Goal: Task Accomplishment & Management: Manage account settings

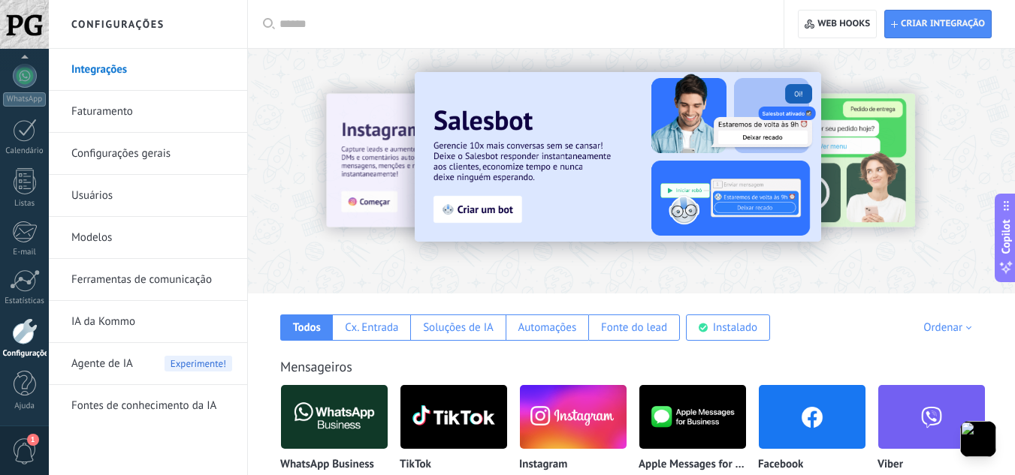
click at [97, 360] on span "Agente de IA" at bounding box center [102, 364] width 62 height 42
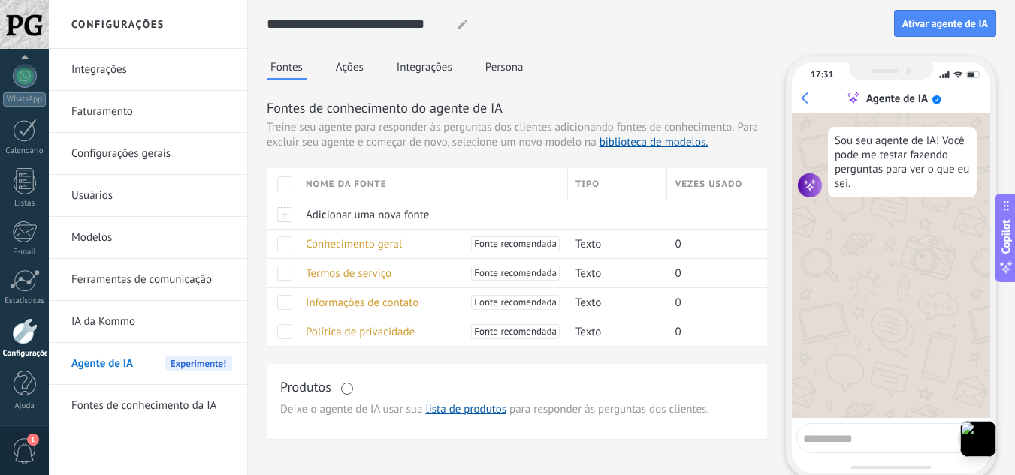
click at [359, 389] on div "Produtos" at bounding box center [516, 389] width 473 height 22
click at [343, 387] on span at bounding box center [349, 389] width 19 height 12
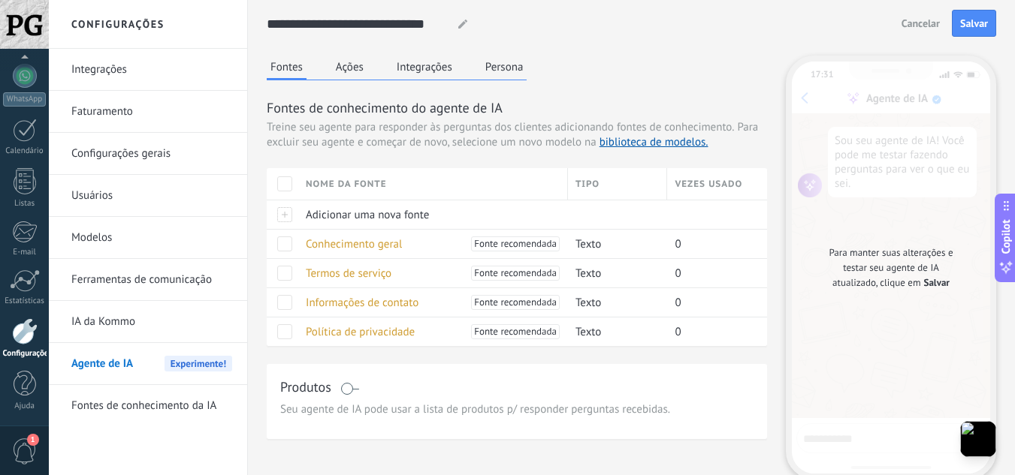
click at [343, 387] on span at bounding box center [349, 389] width 19 height 12
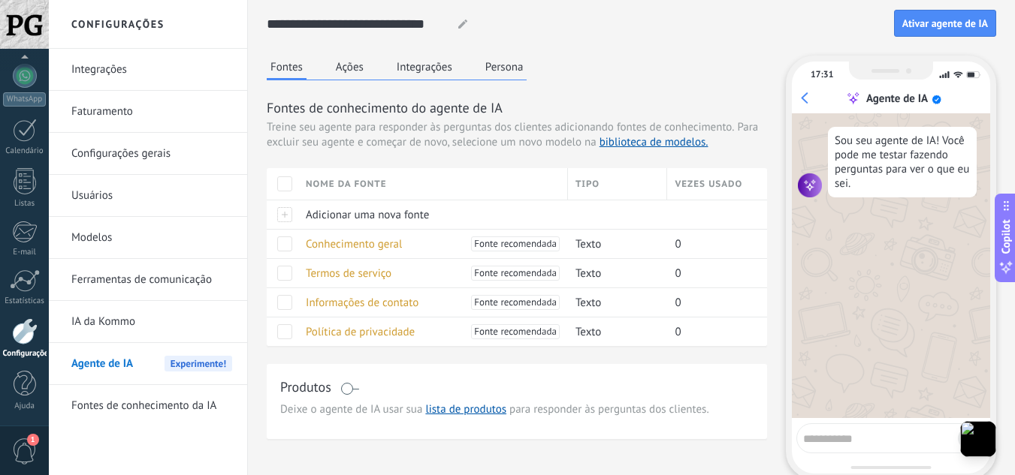
click at [343, 387] on span at bounding box center [349, 389] width 19 height 12
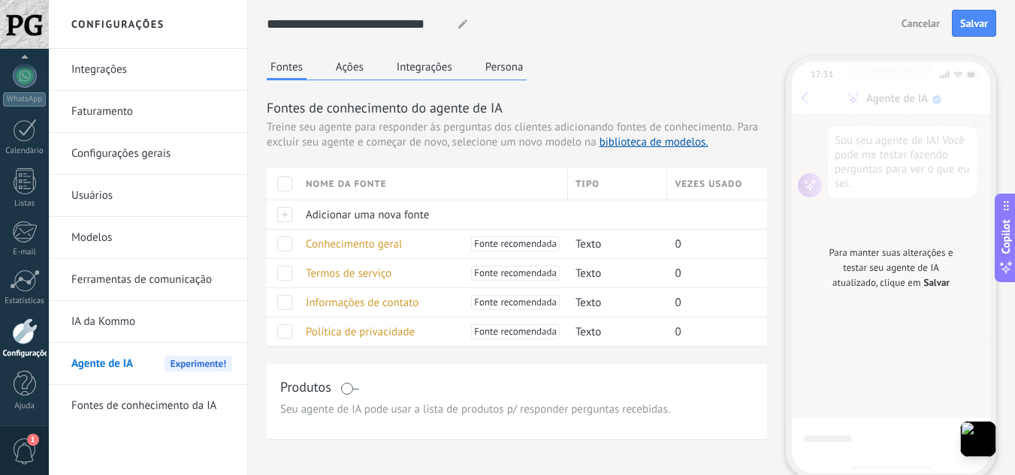
click at [343, 387] on span at bounding box center [349, 389] width 19 height 12
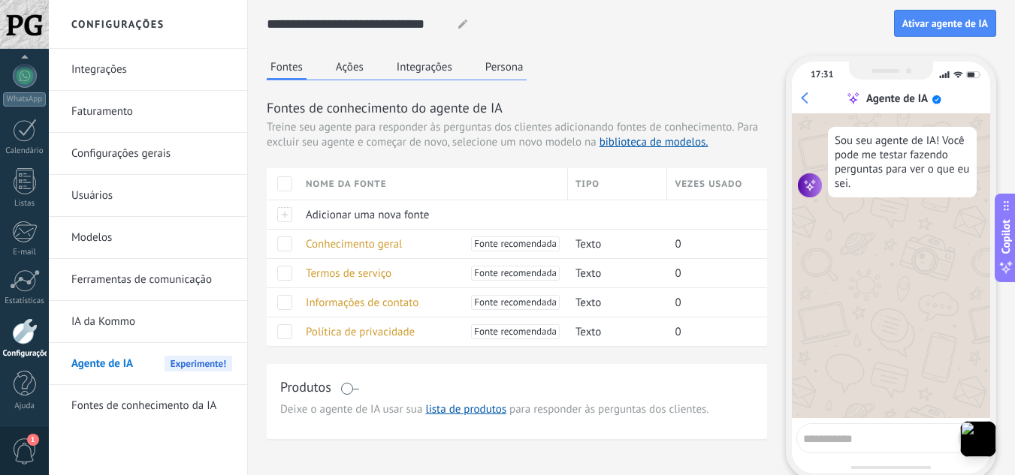
click at [352, 71] on button "Ações" at bounding box center [349, 67] width 35 height 23
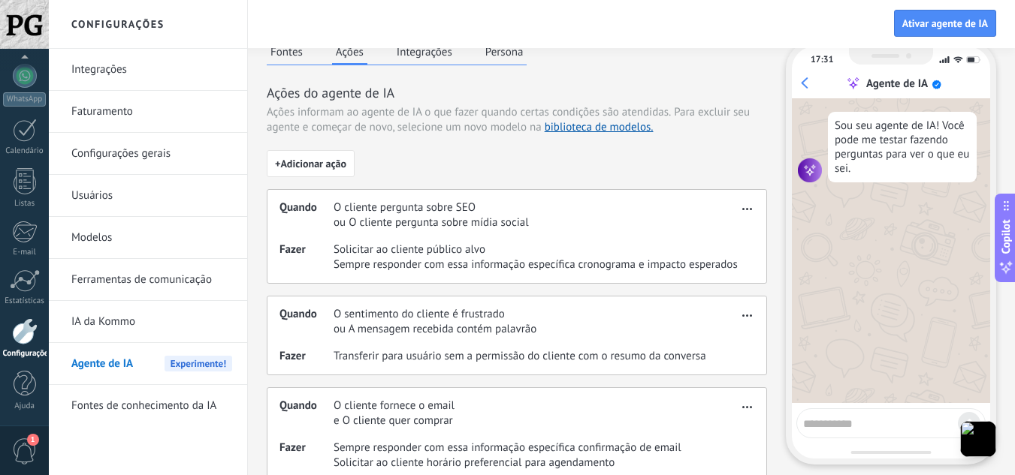
scroll to position [16, 0]
click at [352, 212] on span "O cliente pergunta sobre SEO" at bounding box center [430, 207] width 195 height 15
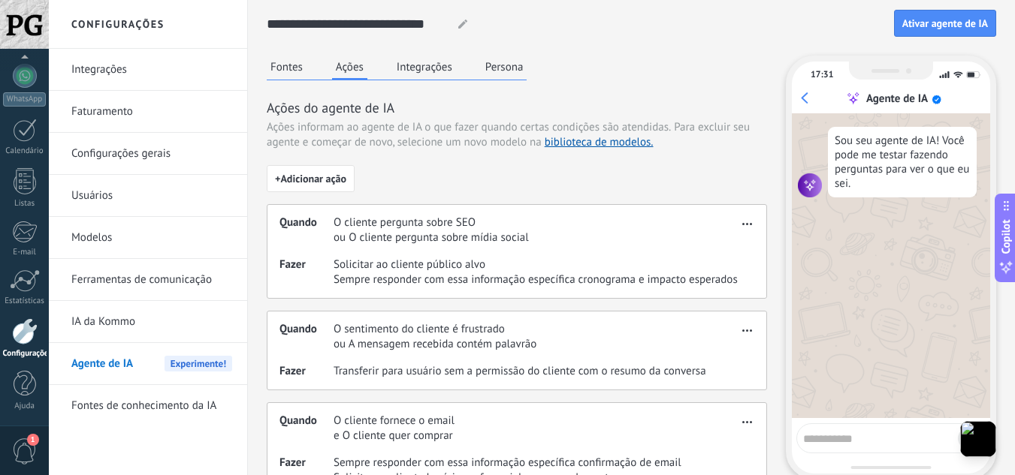
click at [409, 80] on div "Fontes Ações Integrações Persona" at bounding box center [397, 68] width 260 height 25
click at [412, 76] on button "Integrações" at bounding box center [424, 67] width 63 height 23
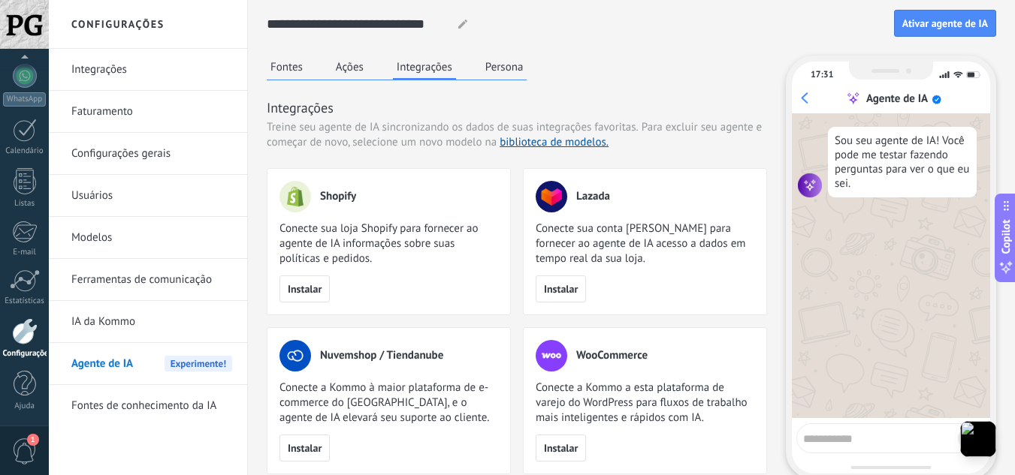
click at [502, 66] on button "Persona" at bounding box center [504, 67] width 46 height 23
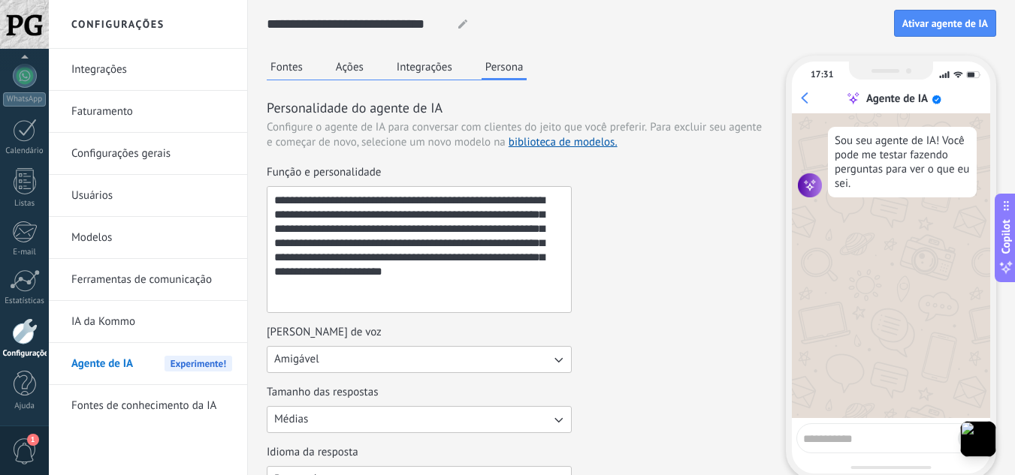
click at [381, 218] on textarea "**********" at bounding box center [417, 249] width 300 height 125
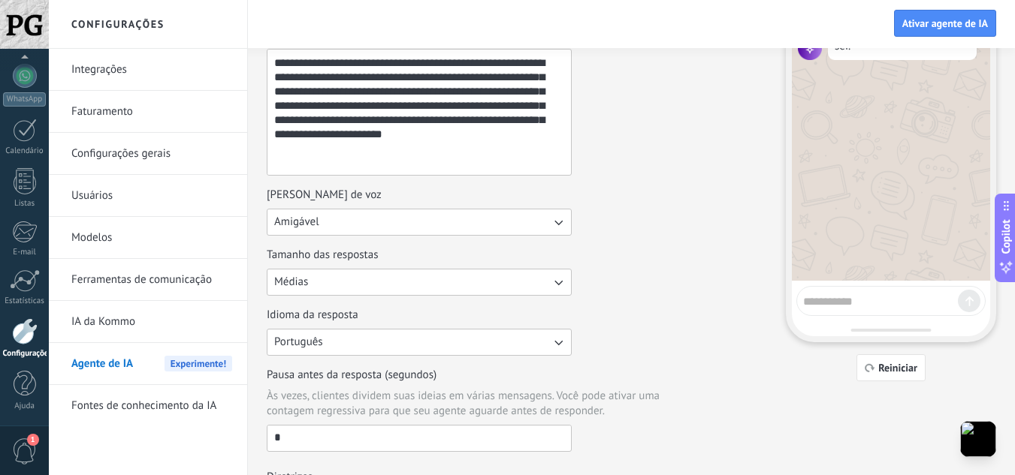
scroll to position [138, 0]
click at [337, 220] on button "Amigável" at bounding box center [419, 221] width 305 height 27
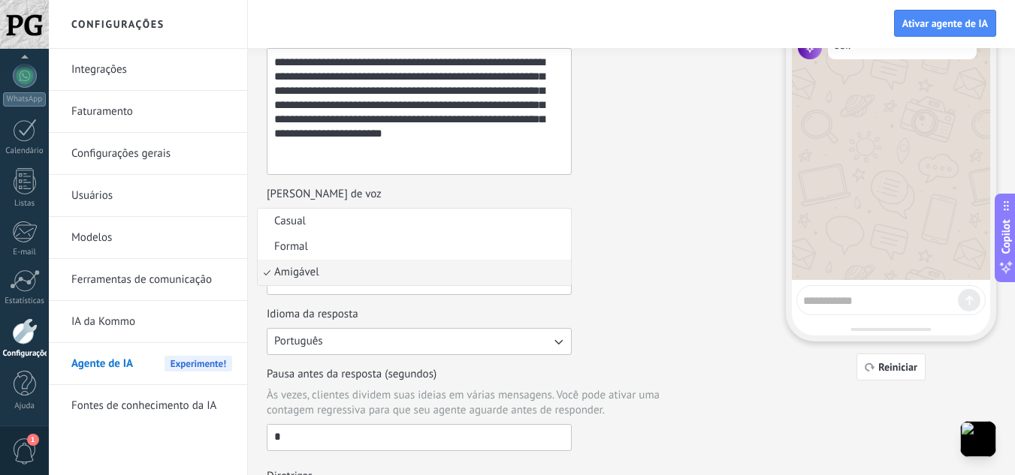
click at [391, 196] on div "[PERSON_NAME] de voz" at bounding box center [419, 194] width 305 height 15
click at [391, 208] on button "Amigável" at bounding box center [419, 221] width 305 height 27
click at [617, 305] on div "**********" at bounding box center [517, 239] width 500 height 424
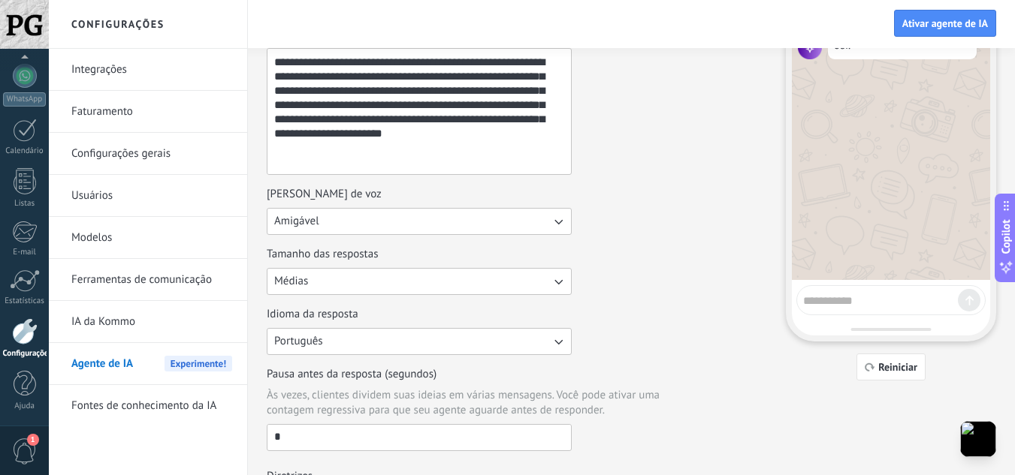
click at [487, 285] on button "Médias" at bounding box center [419, 281] width 305 height 27
click at [677, 327] on div "Idioma da resposta Português" at bounding box center [517, 331] width 500 height 48
click at [408, 340] on button "Português" at bounding box center [419, 341] width 305 height 27
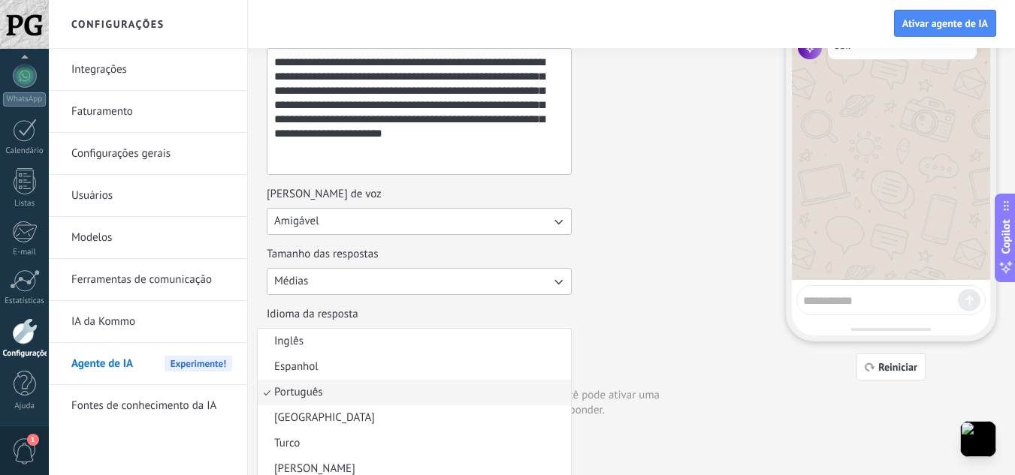
scroll to position [150, 0]
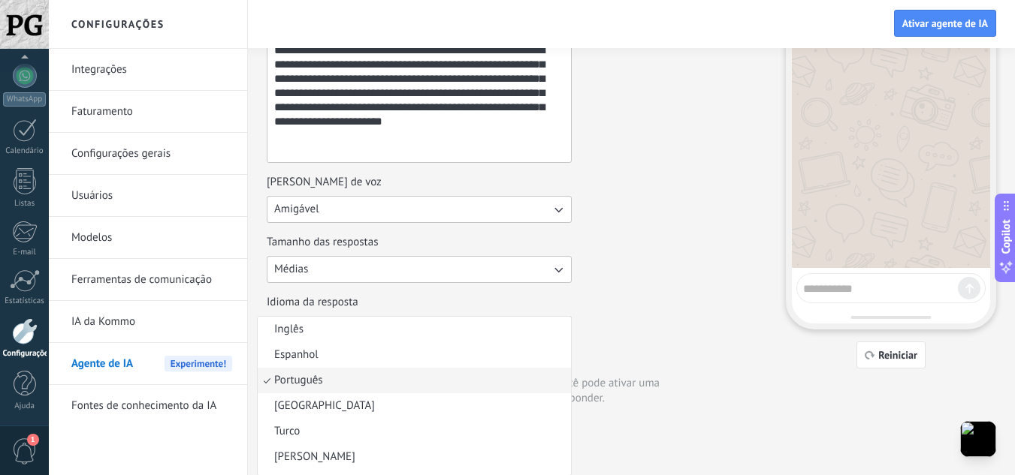
click at [623, 350] on div "**********" at bounding box center [517, 227] width 500 height 424
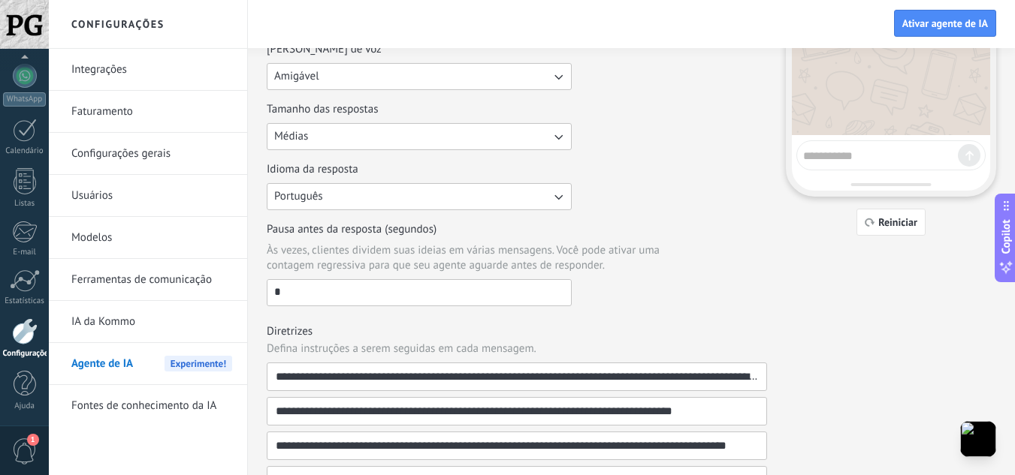
scroll to position [284, 0]
click at [635, 301] on div "Pausa antes da resposta (segundos) Às vezes, clientes dividem suas ideias em vá…" at bounding box center [517, 264] width 500 height 84
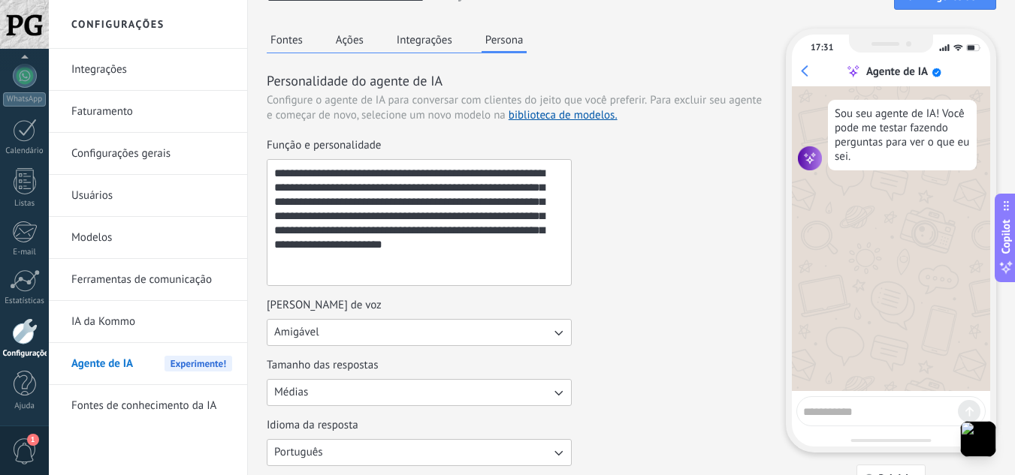
scroll to position [0, 0]
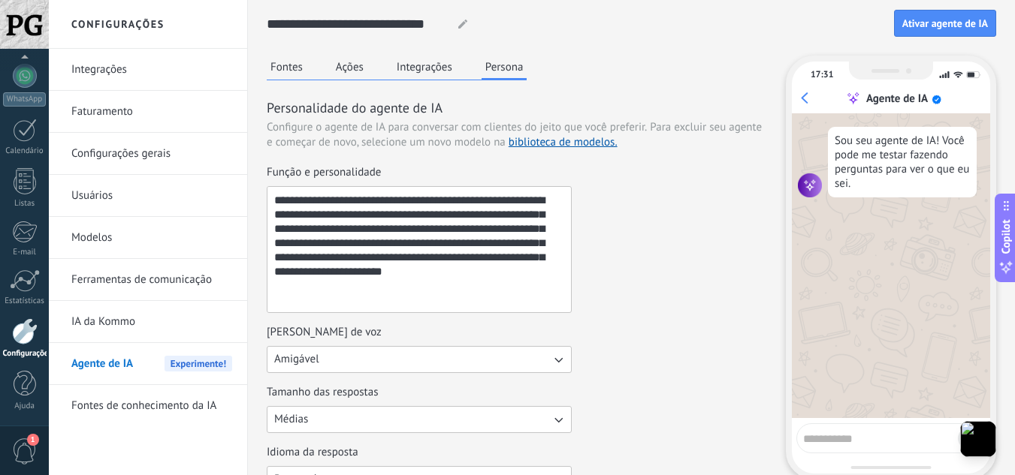
click at [273, 69] on button "Fontes" at bounding box center [287, 67] width 40 height 23
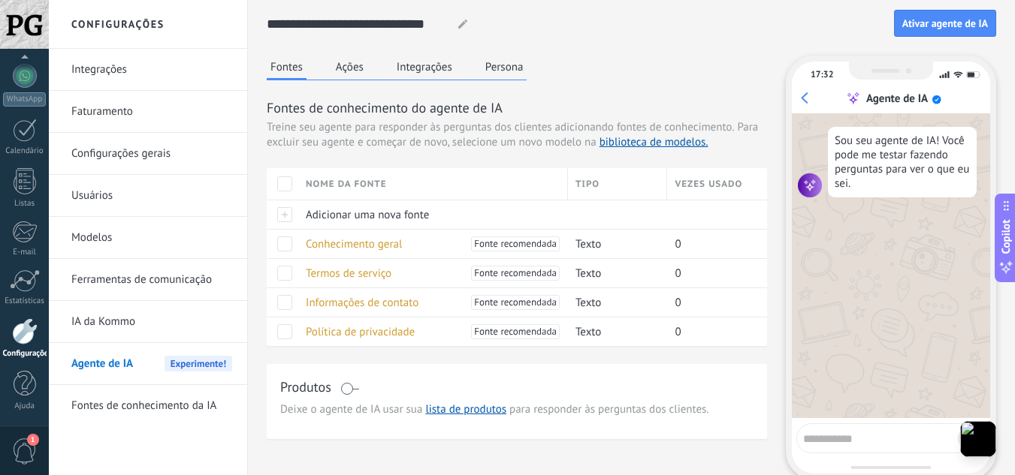
click at [892, 442] on textarea at bounding box center [880, 436] width 155 height 19
